Goal: Information Seeking & Learning: Learn about a topic

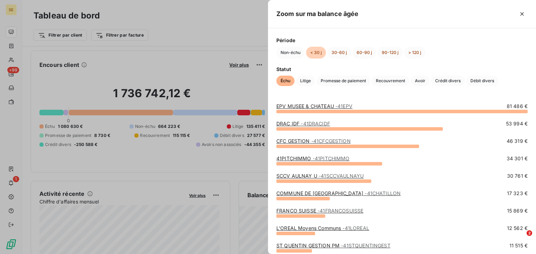
scroll to position [139, 0]
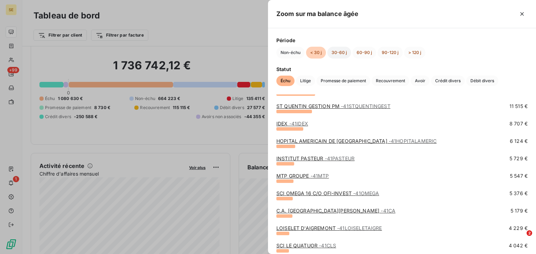
click at [331, 54] on button "30-60 j" at bounding box center [339, 53] width 24 height 12
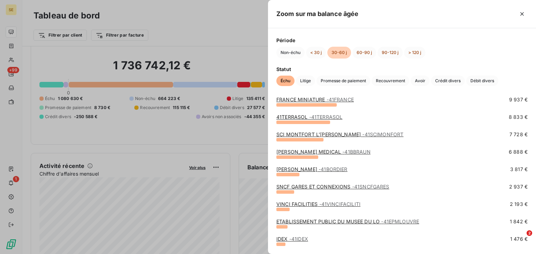
scroll to position [29, 0]
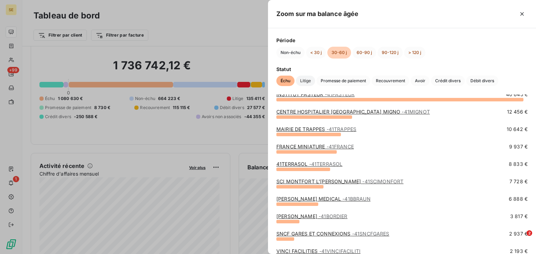
click at [309, 82] on span "Litige" at bounding box center [305, 81] width 19 height 10
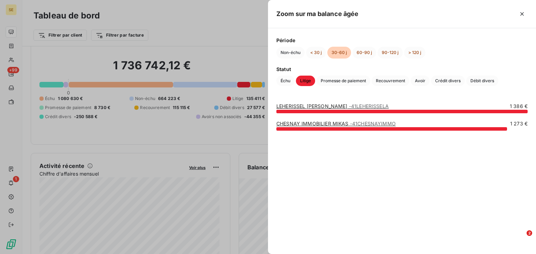
scroll to position [0, 0]
click at [332, 83] on span "Promesse de paiement" at bounding box center [343, 81] width 54 height 10
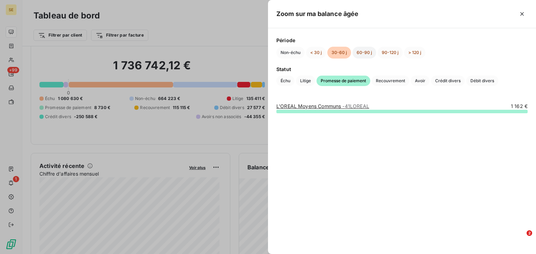
click at [362, 54] on button "60-90 j" at bounding box center [364, 53] width 24 height 12
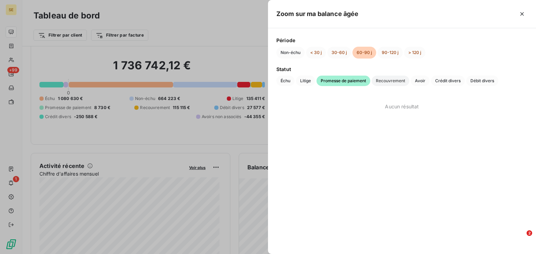
click at [385, 78] on span "Recouvrement" at bounding box center [390, 81] width 38 height 10
click at [423, 80] on span "Avoir" at bounding box center [419, 81] width 19 height 10
click at [454, 77] on span "Crédit divers" at bounding box center [448, 81] width 34 height 10
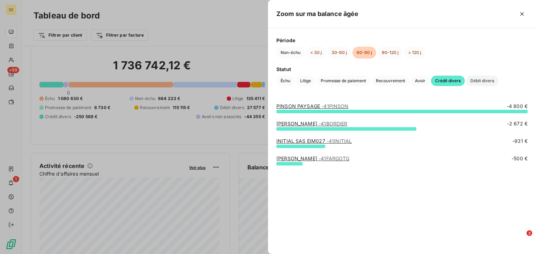
click at [478, 81] on span "Débit divers" at bounding box center [482, 81] width 32 height 10
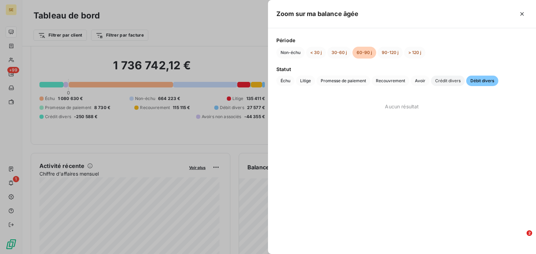
click at [454, 83] on span "Crédit divers" at bounding box center [448, 81] width 34 height 10
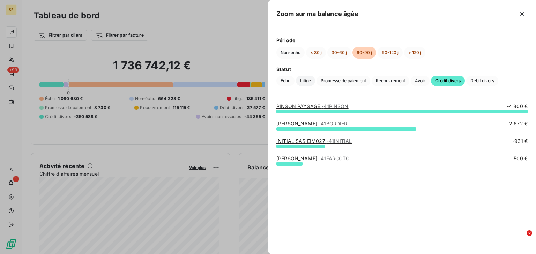
click at [306, 83] on span "Litige" at bounding box center [305, 81] width 19 height 10
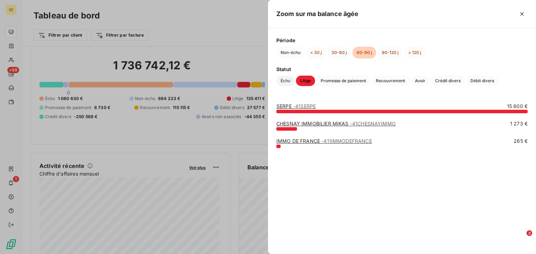
click at [289, 80] on span "Échu" at bounding box center [285, 81] width 18 height 10
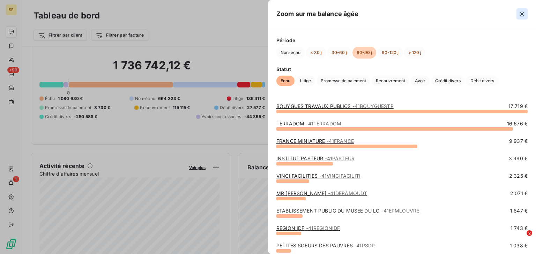
click at [516, 14] on button "button" at bounding box center [521, 13] width 11 height 11
